Goal: Task Accomplishment & Management: Complete application form

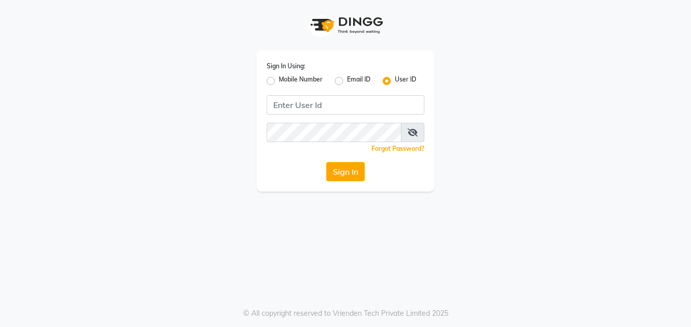
click at [359, 112] on input "Username" at bounding box center [346, 104] width 158 height 19
click at [279, 83] on label "Mobile Number" at bounding box center [301, 81] width 44 height 12
click at [279, 81] on input "Mobile Number" at bounding box center [282, 78] width 7 height 7
radio input "true"
radio input "false"
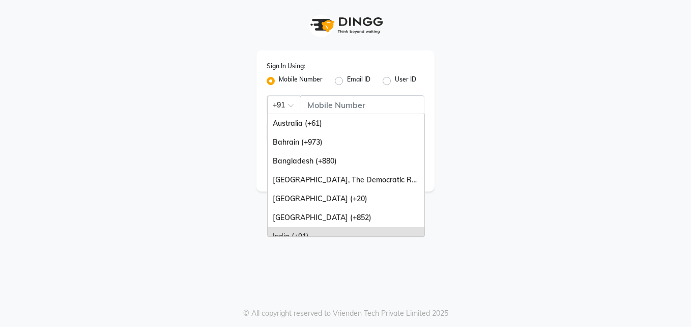
click at [278, 112] on div "Country Code × +91" at bounding box center [284, 105] width 34 height 18
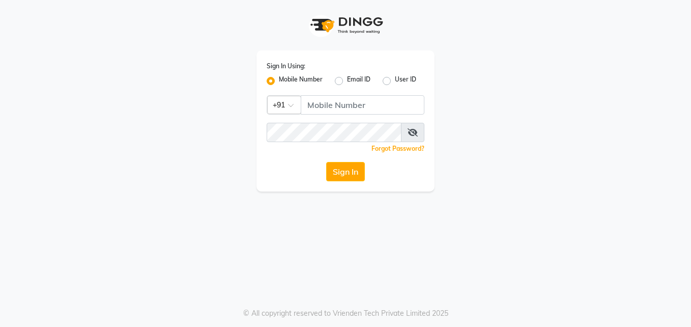
click at [496, 207] on div "Sign In Using: Mobile Number Email ID User ID Country Code × +91 Remember me Fo…" at bounding box center [345, 163] width 691 height 327
